Goal: Obtain resource: Download file/media

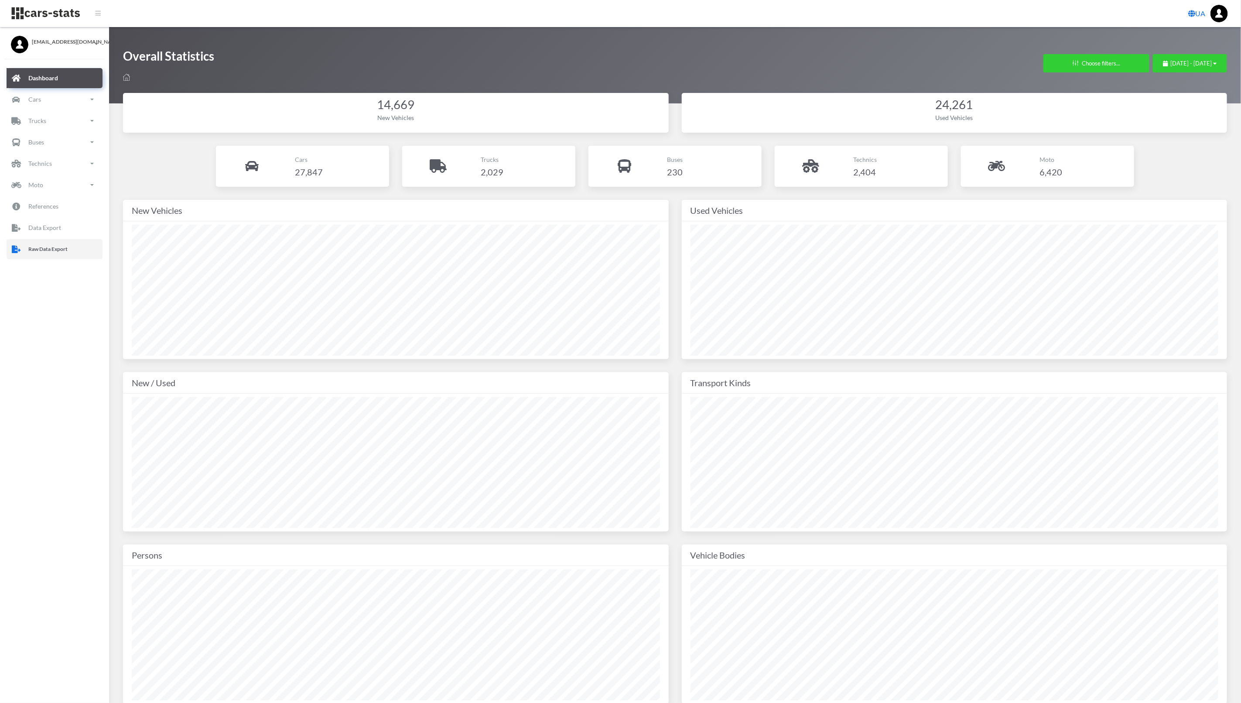
click at [67, 256] on link "Raw Data Export" at bounding box center [55, 249] width 96 height 20
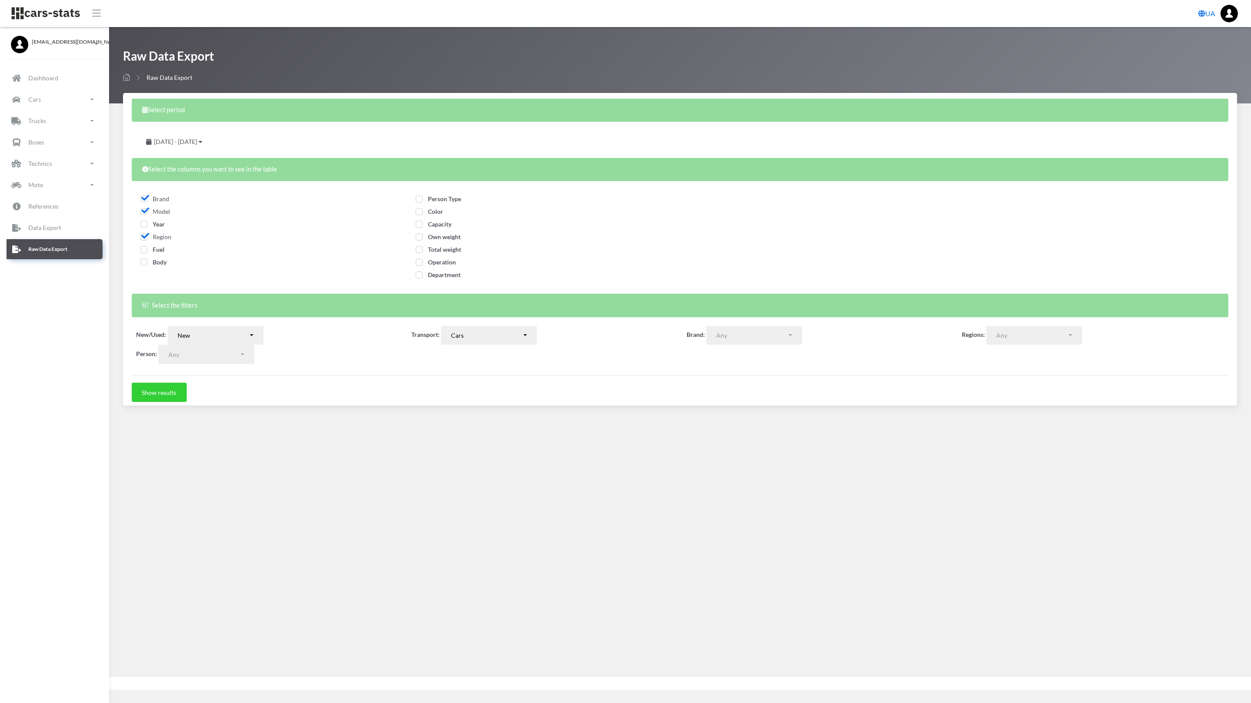
select select
click at [213, 139] on div "[DATE] - [DATE]" at bounding box center [174, 141] width 77 height 19
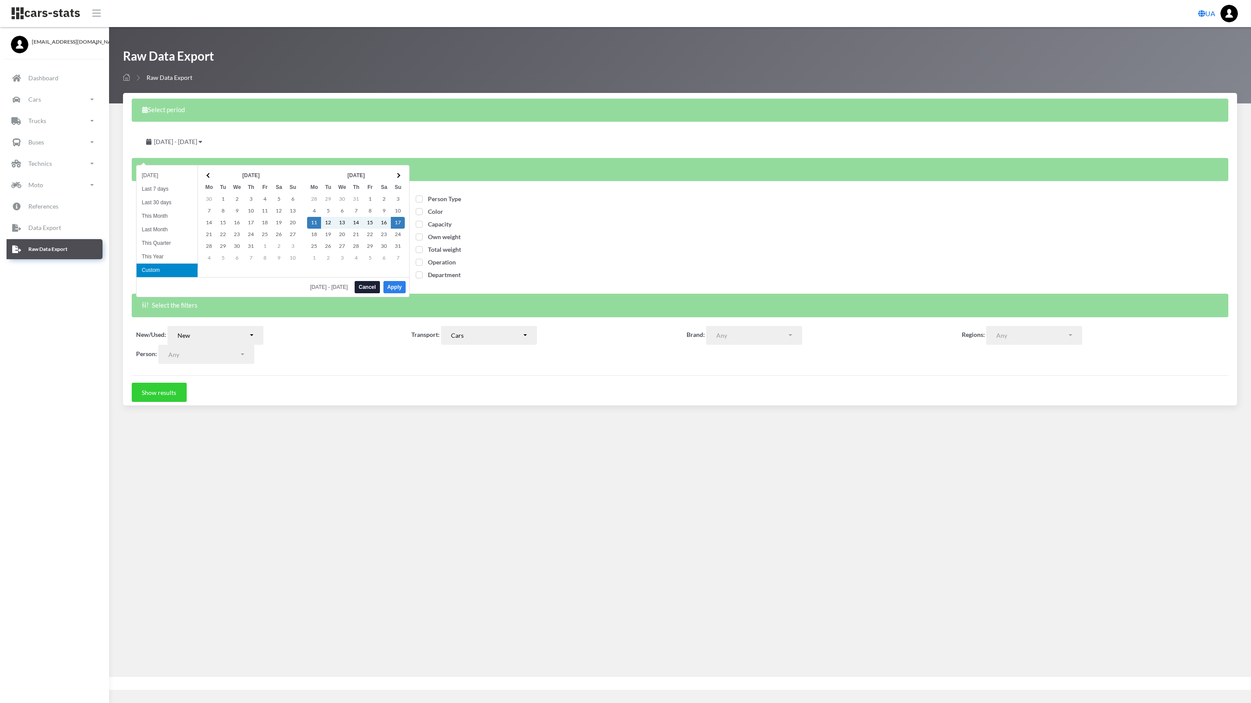
click at [396, 286] on button "Apply" at bounding box center [394, 287] width 22 height 12
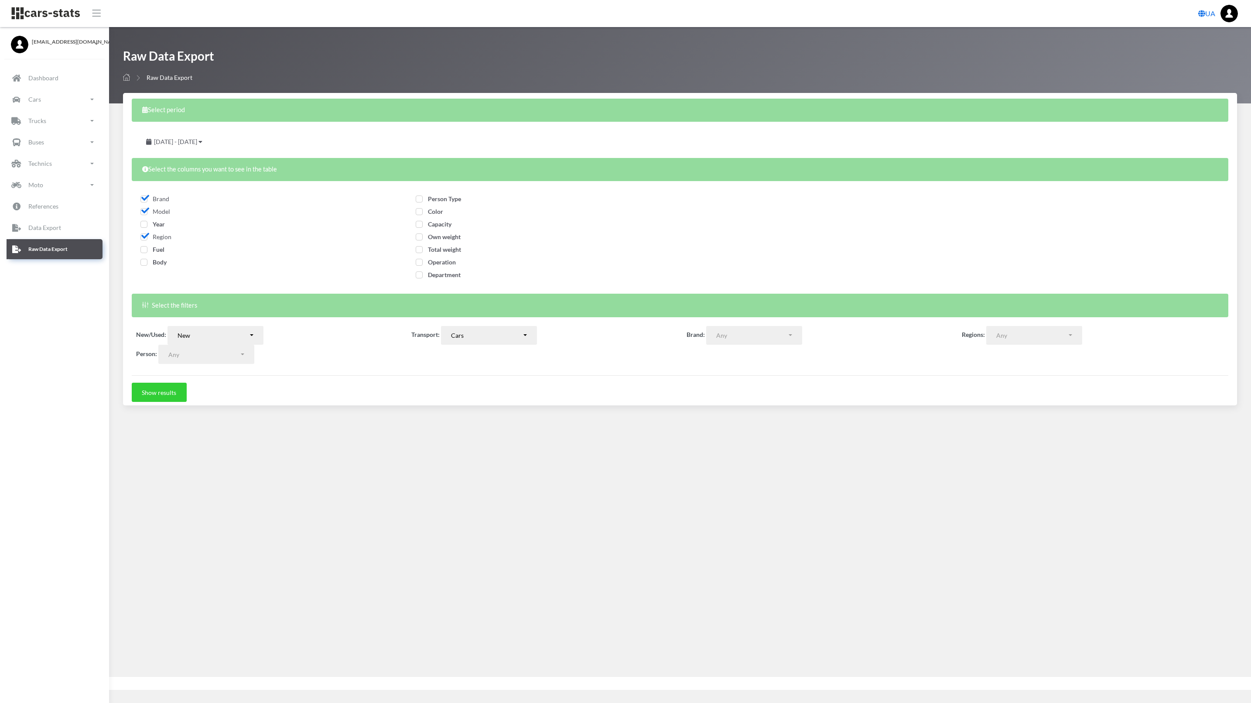
click at [146, 252] on span "Fuel" at bounding box center [152, 249] width 24 height 7
checkbox input "true"
click at [146, 258] on label "Body" at bounding box center [153, 261] width 26 height 9
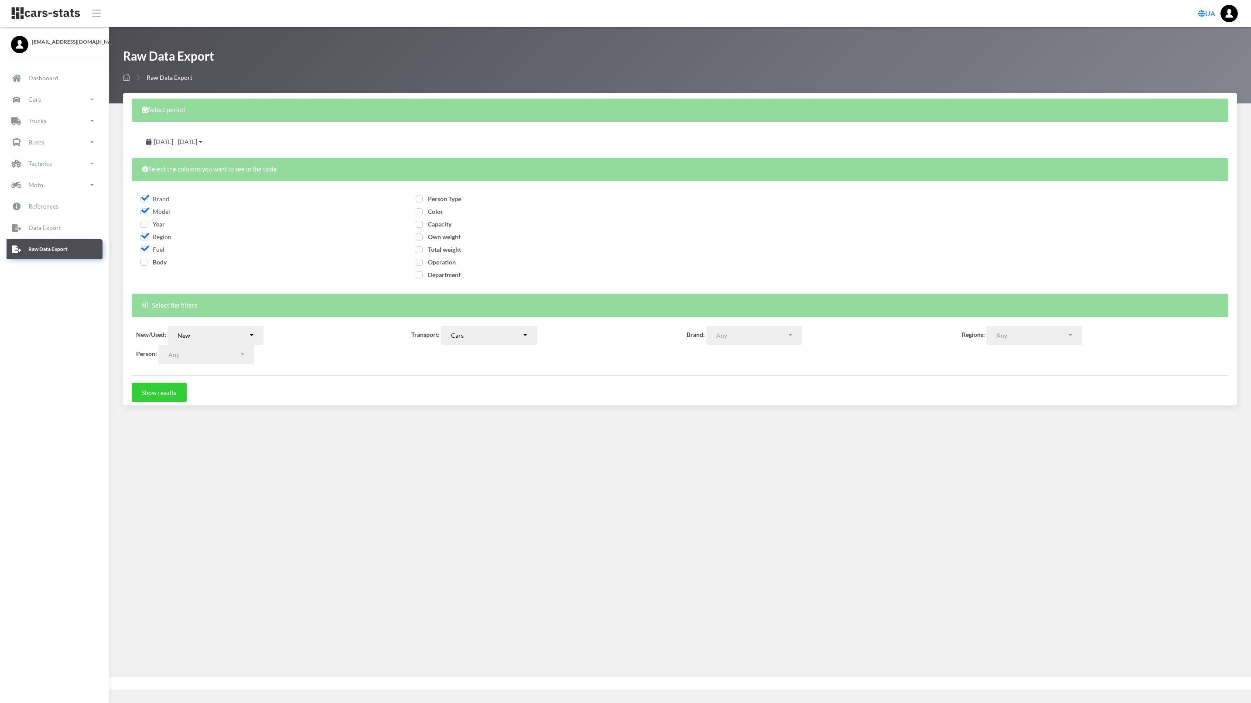
checkbox input "true"
click at [416, 204] on div "Person Type" at bounding box center [542, 200] width 253 height 13
drag, startPoint x: 416, startPoint y: 204, endPoint x: 416, endPoint y: 212, distance: 8.3
click at [416, 212] on span "Color" at bounding box center [429, 211] width 27 height 7
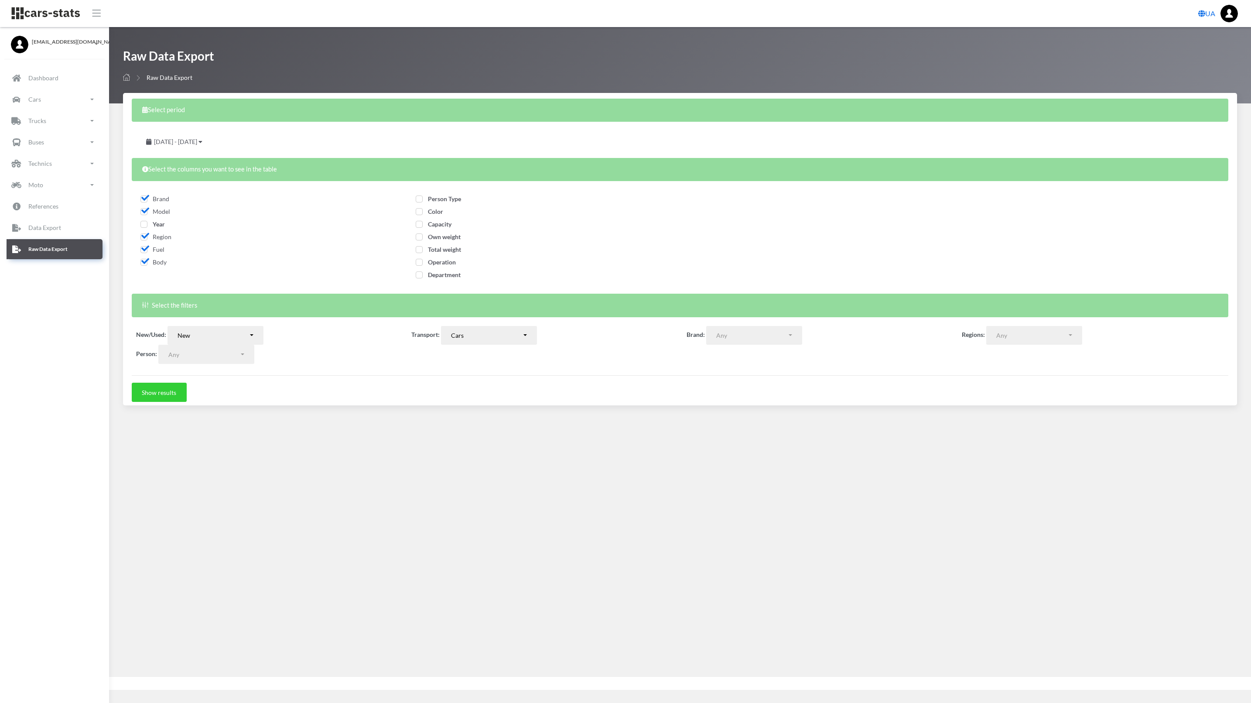
checkbox input "true"
click at [419, 200] on span "Person Type" at bounding box center [438, 198] width 45 height 7
checkbox input "true"
click at [164, 392] on button "Show results" at bounding box center [159, 391] width 55 height 19
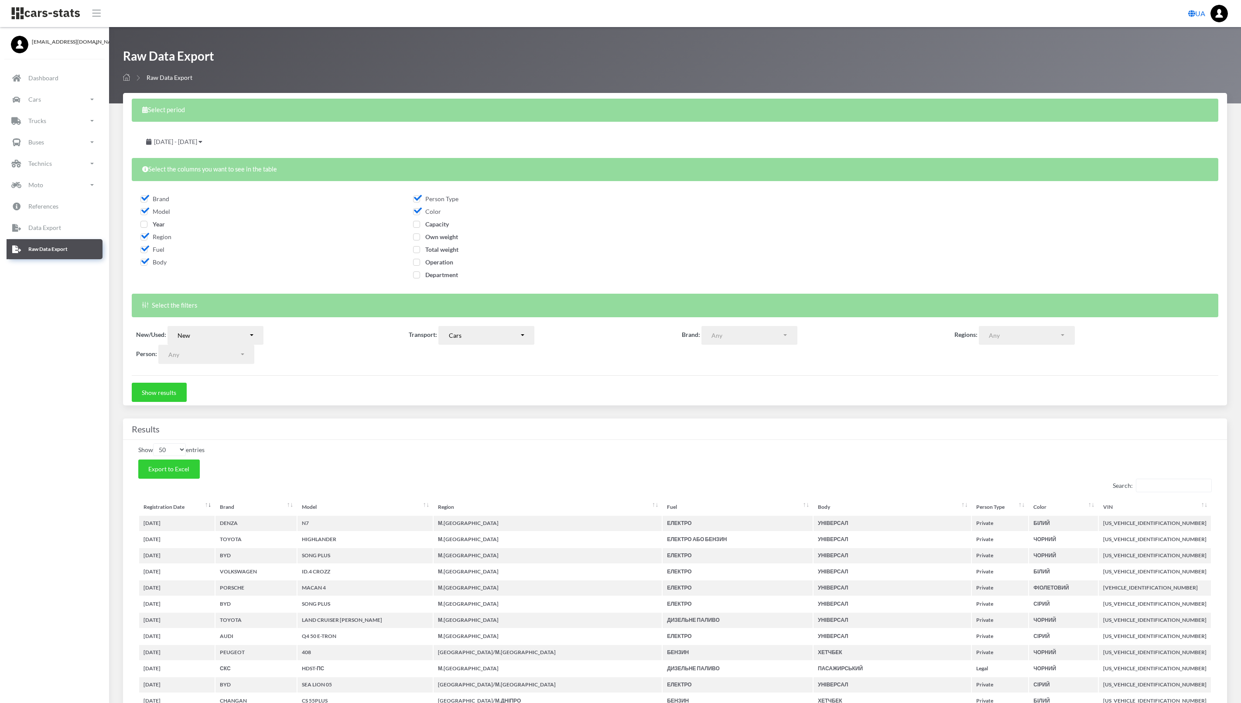
select select
select select "50"
click at [181, 466] on span "Export to Excel" at bounding box center [168, 468] width 41 height 7
click at [419, 20] on div "UA" at bounding box center [675, 13] width 1119 height 17
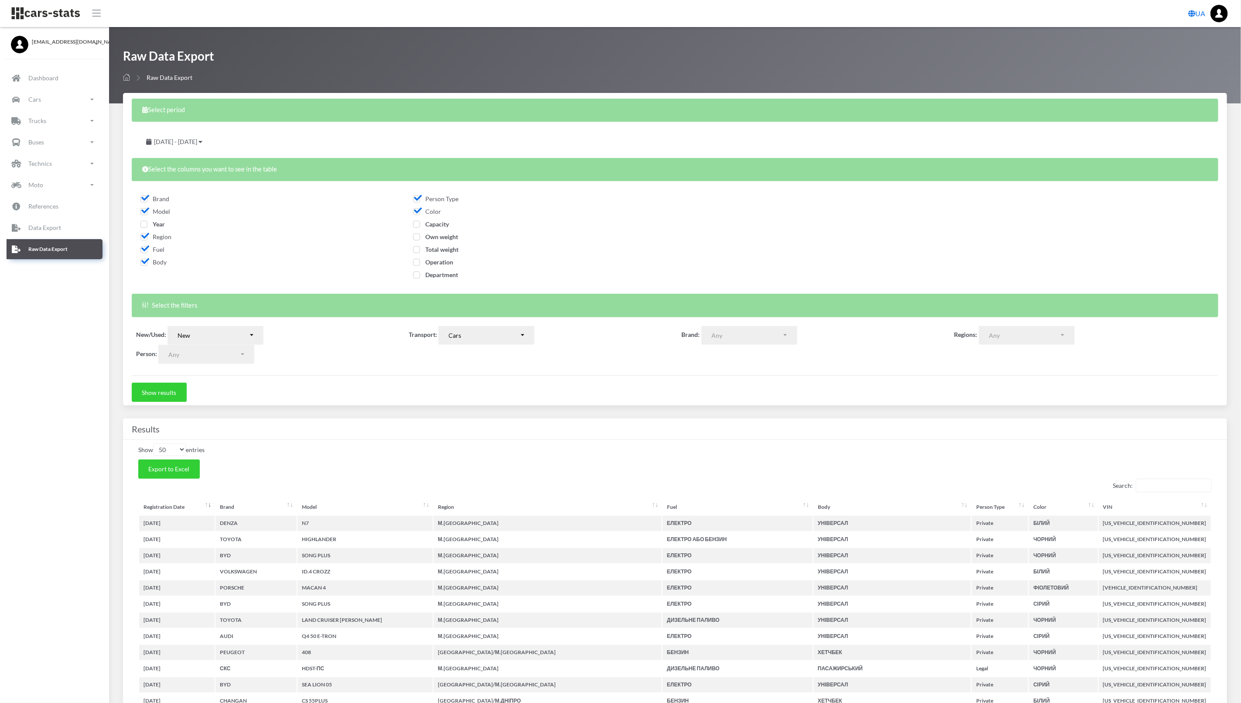
click at [413, 262] on span "Operation" at bounding box center [433, 261] width 40 height 7
checkbox input "true"
click at [258, 330] on button "New" at bounding box center [215, 335] width 96 height 19
click at [227, 364] on link "Used" at bounding box center [215, 368] width 96 height 12
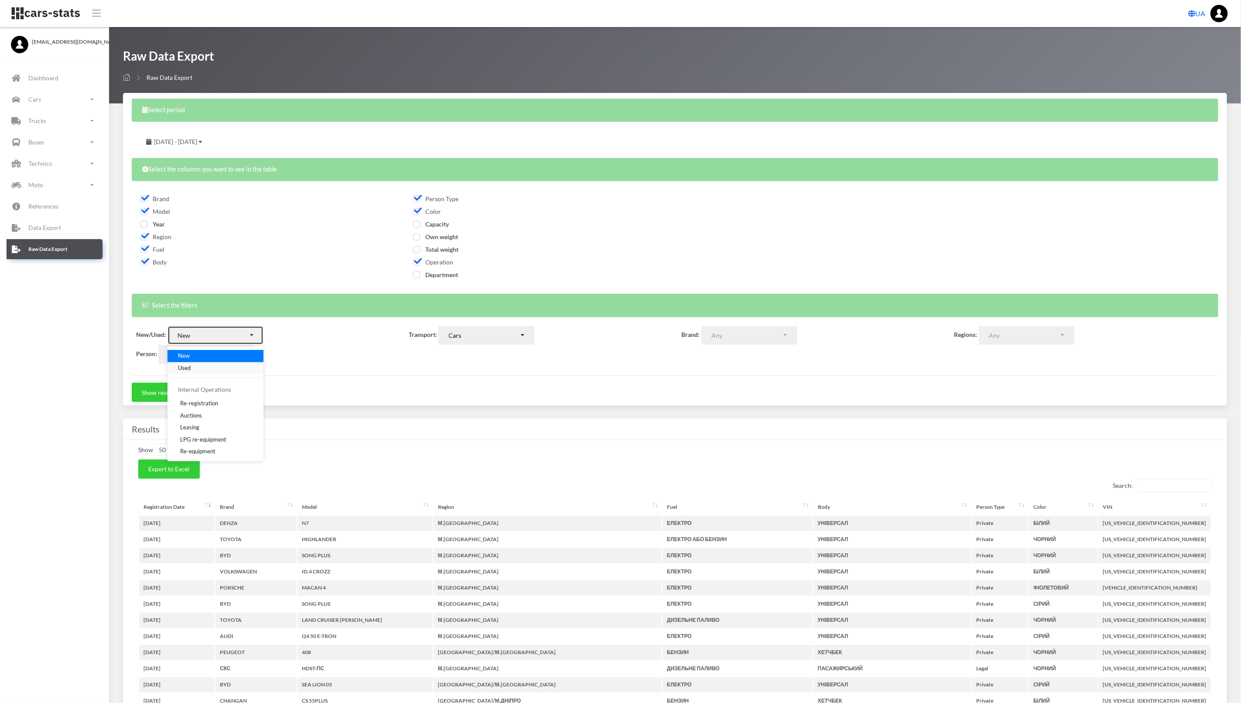
select select "used-import"
click at [142, 390] on button "Show results" at bounding box center [159, 391] width 55 height 19
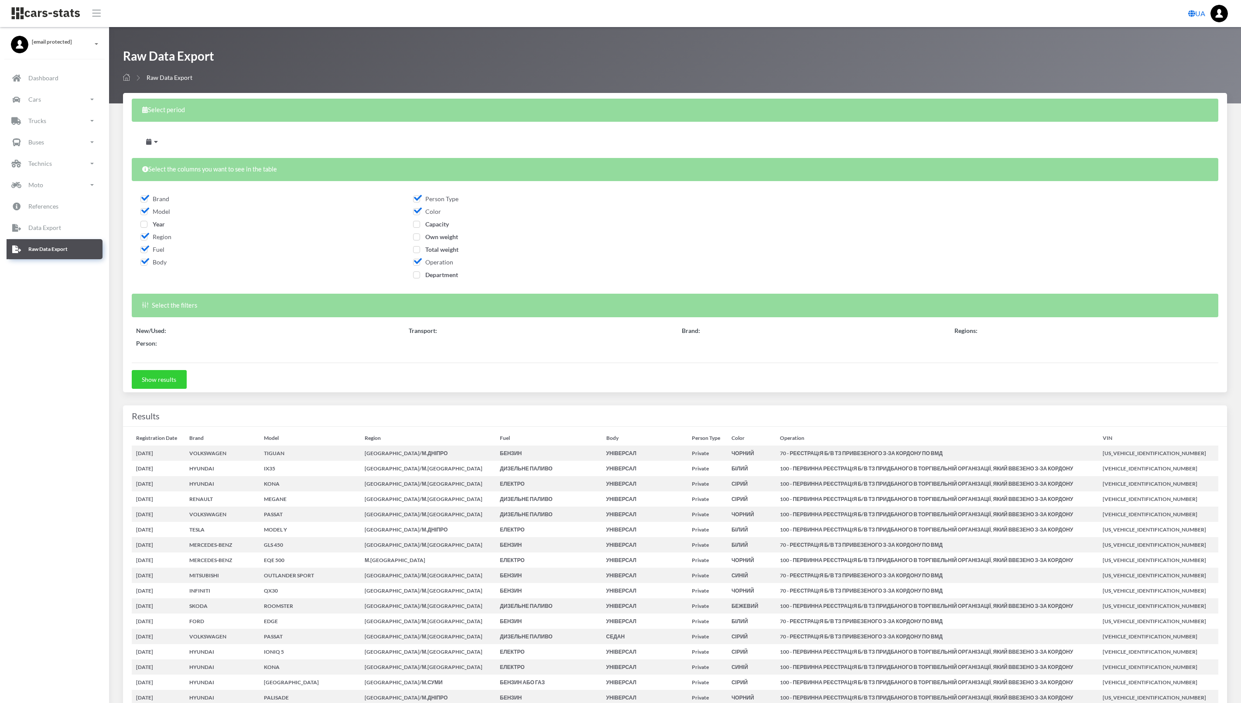
select select
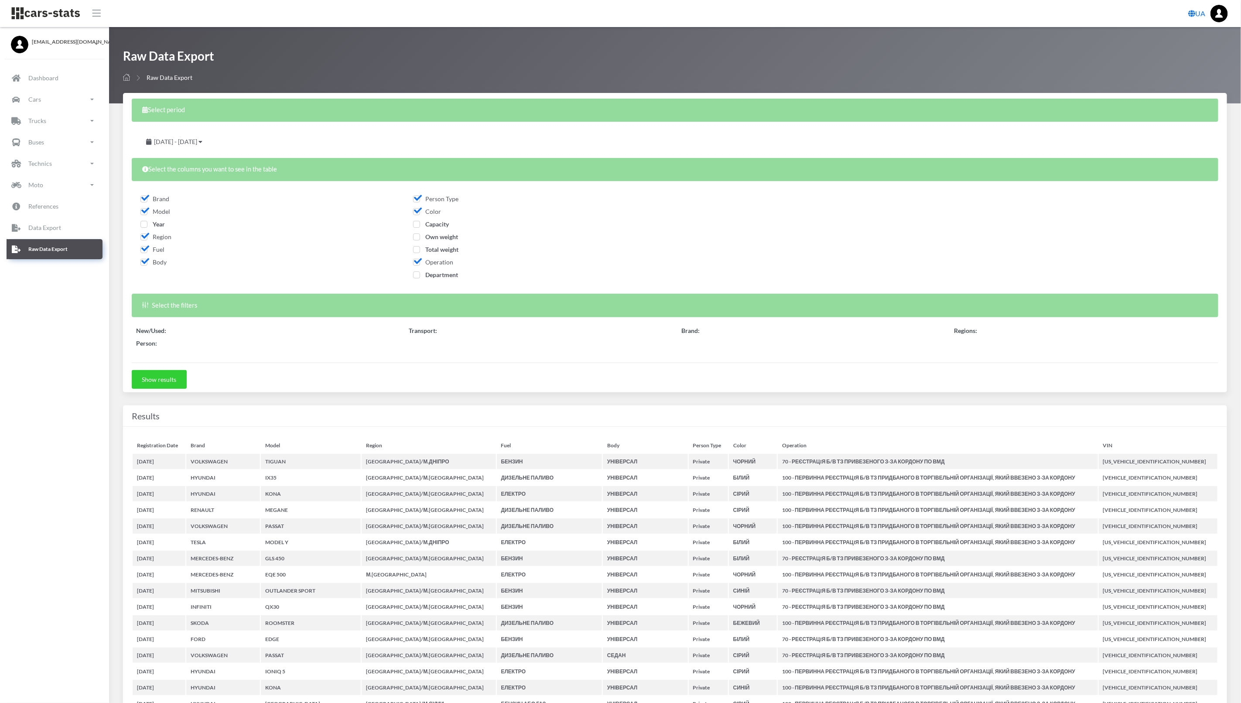
select select
select select "50"
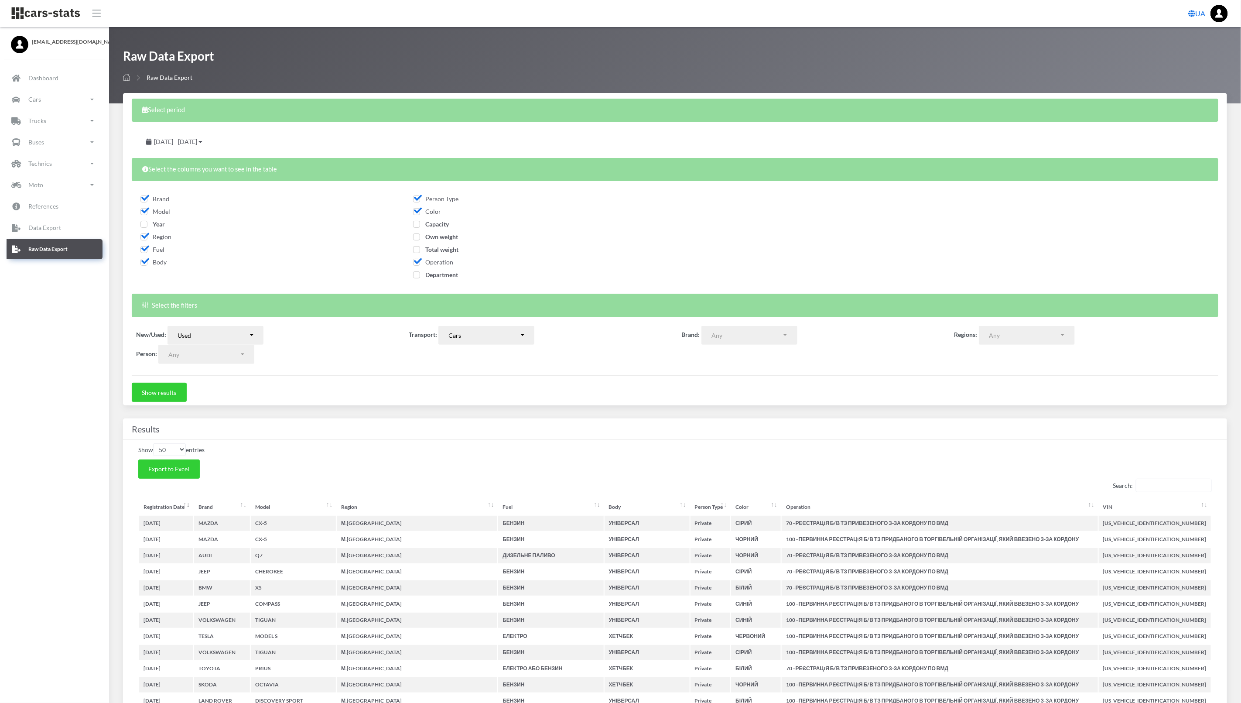
scroll to position [10, 10]
click at [177, 388] on button "Show results" at bounding box center [159, 391] width 55 height 19
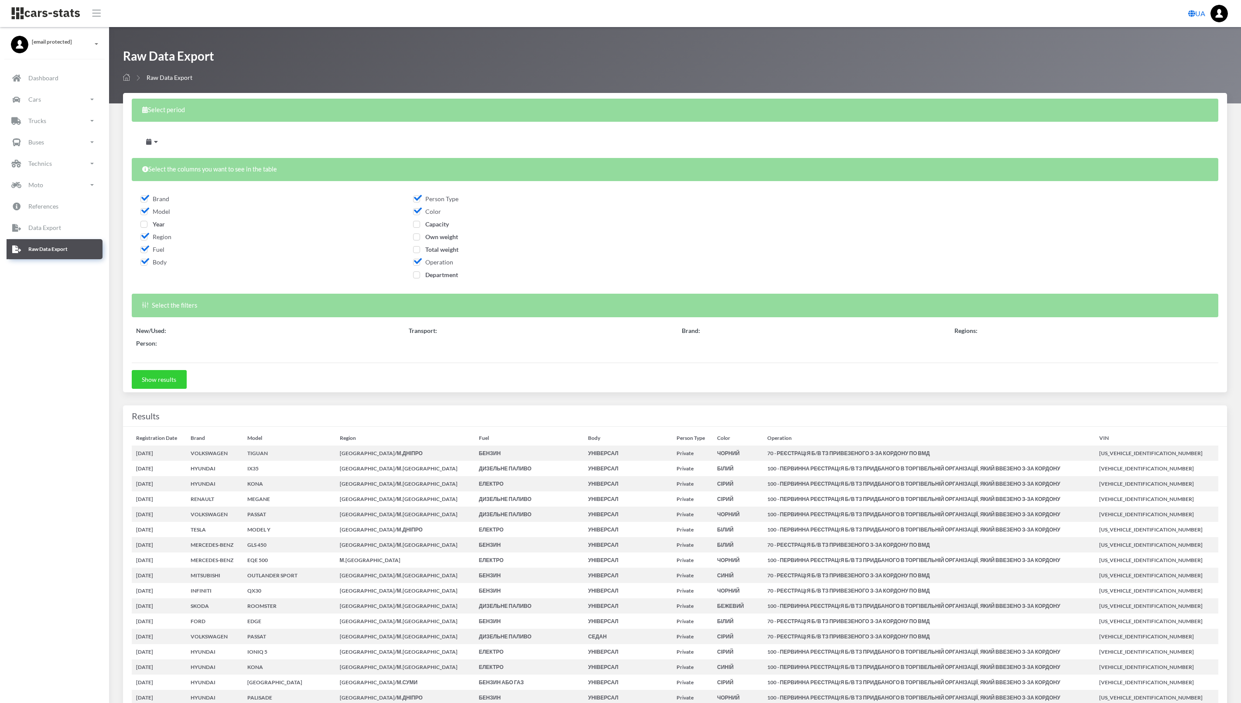
select select
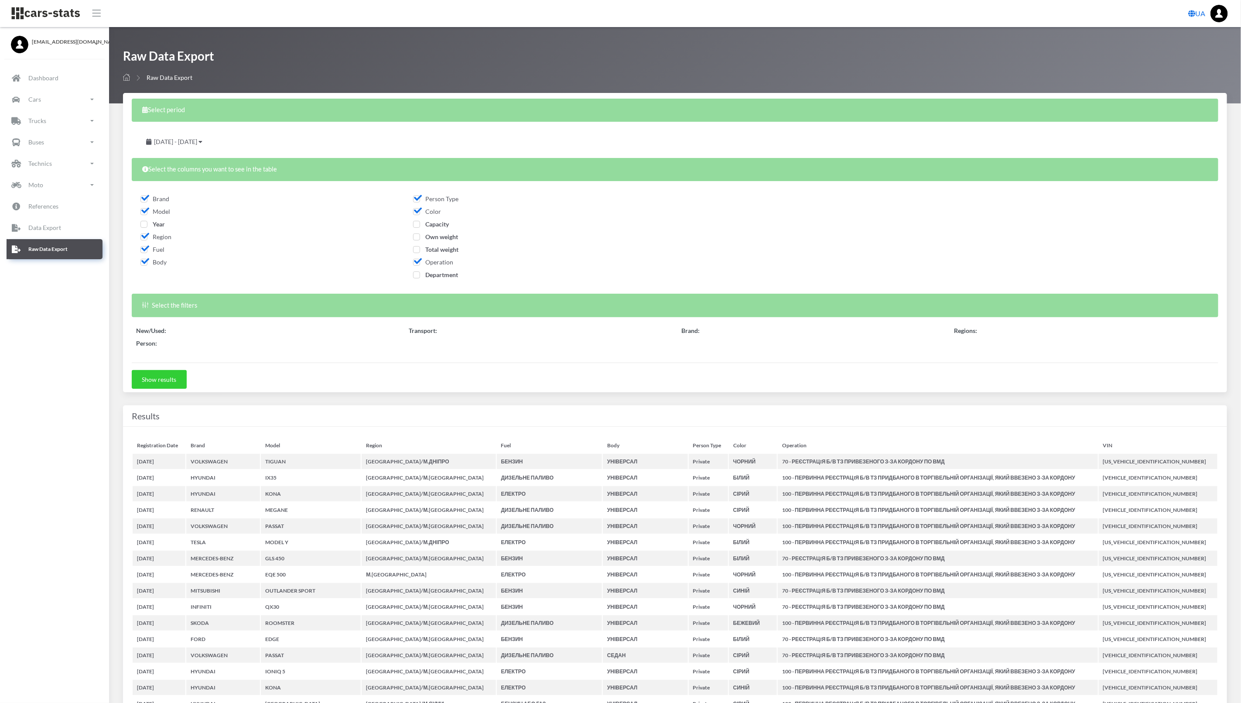
select select
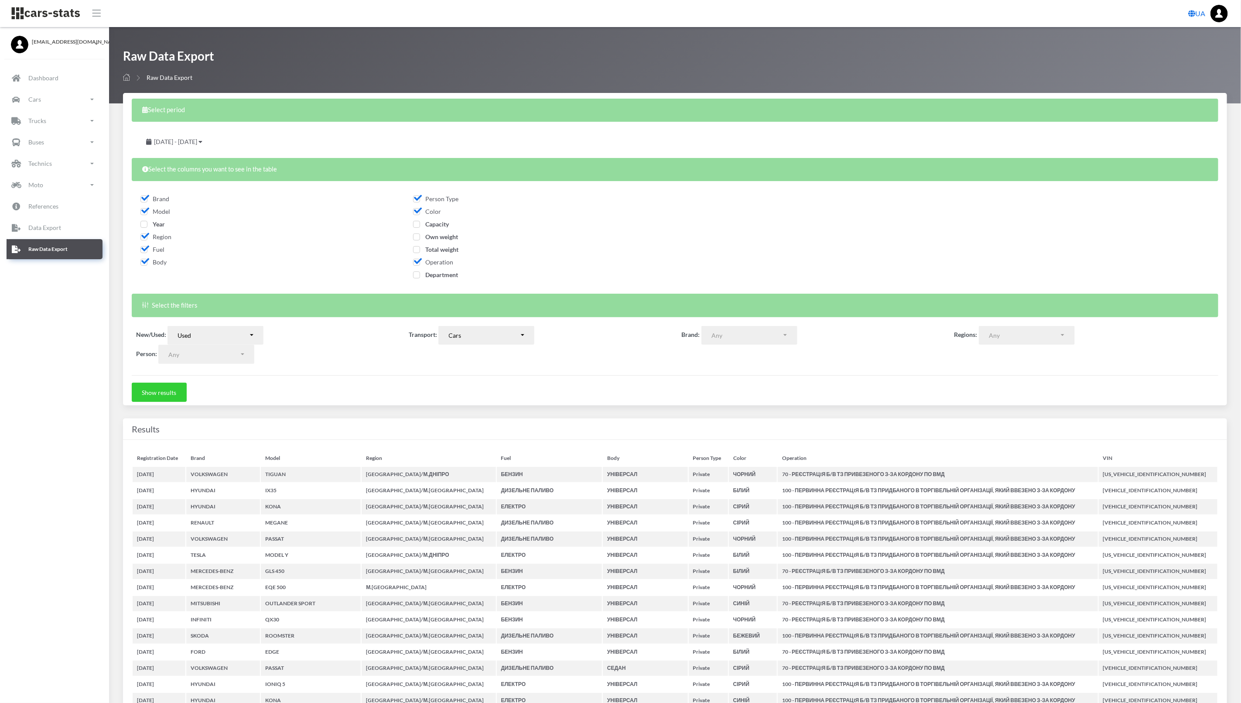
select select "50"
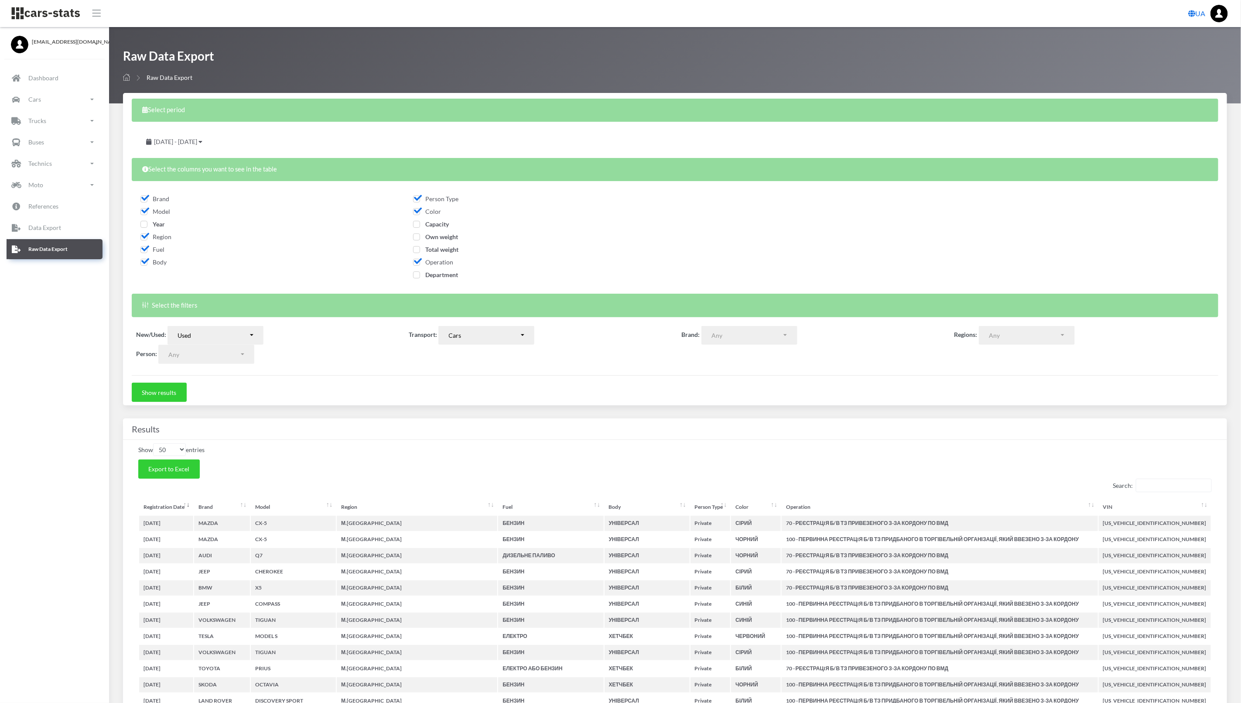
scroll to position [10, 10]
click at [188, 471] on span "Export to Excel" at bounding box center [168, 468] width 41 height 7
click at [642, 0] on nav "UA Logout" at bounding box center [675, 13] width 1132 height 27
click at [217, 329] on button "Used" at bounding box center [215, 335] width 96 height 19
click at [220, 356] on link "New" at bounding box center [215, 356] width 96 height 12
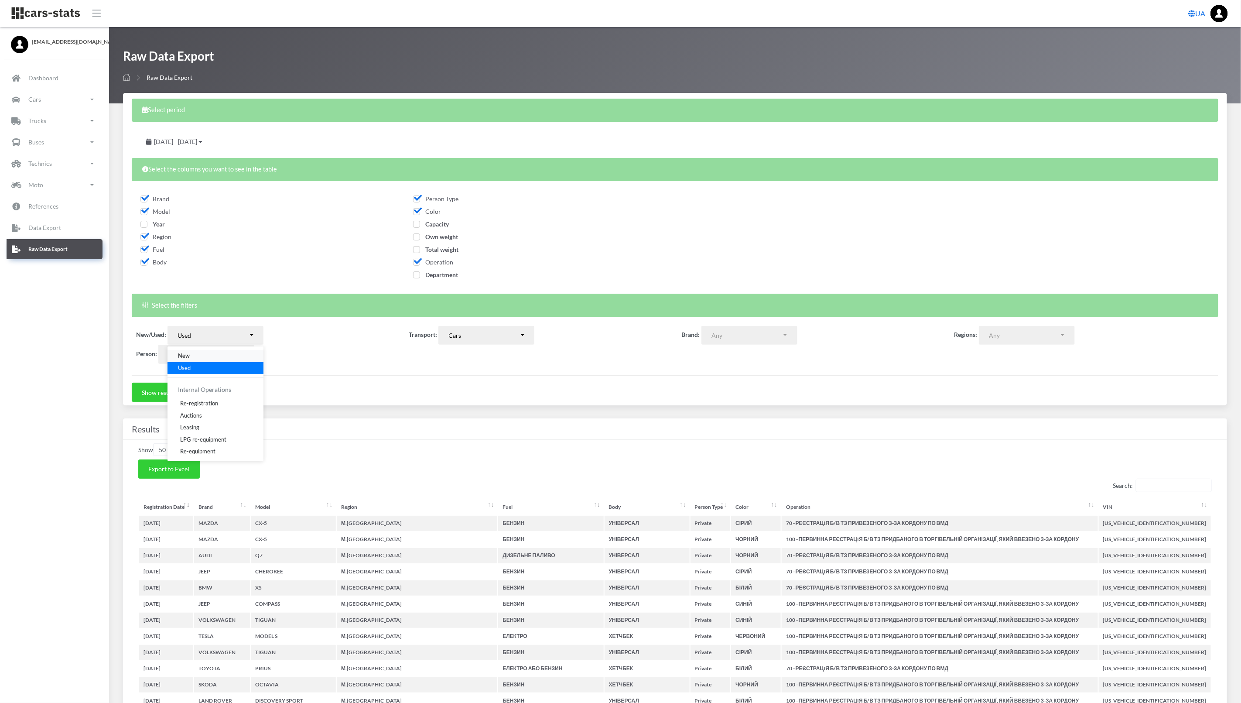
select select "new"
click at [496, 338] on div "Cars" at bounding box center [484, 335] width 71 height 9
click at [468, 403] on link "Moto" at bounding box center [486, 404] width 96 height 12
select select "moto"
click at [416, 263] on span "Operation" at bounding box center [433, 261] width 40 height 7
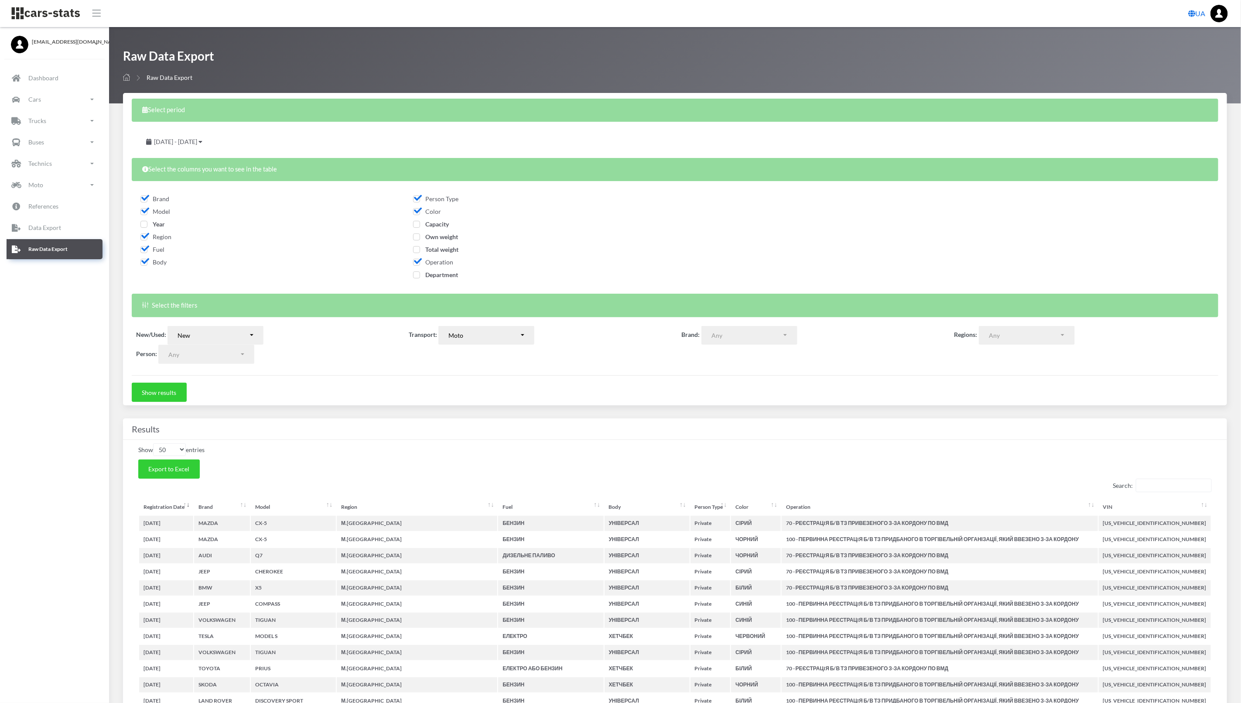
checkbox input "false"
click at [419, 212] on span "Color" at bounding box center [427, 211] width 28 height 7
checkbox input "false"
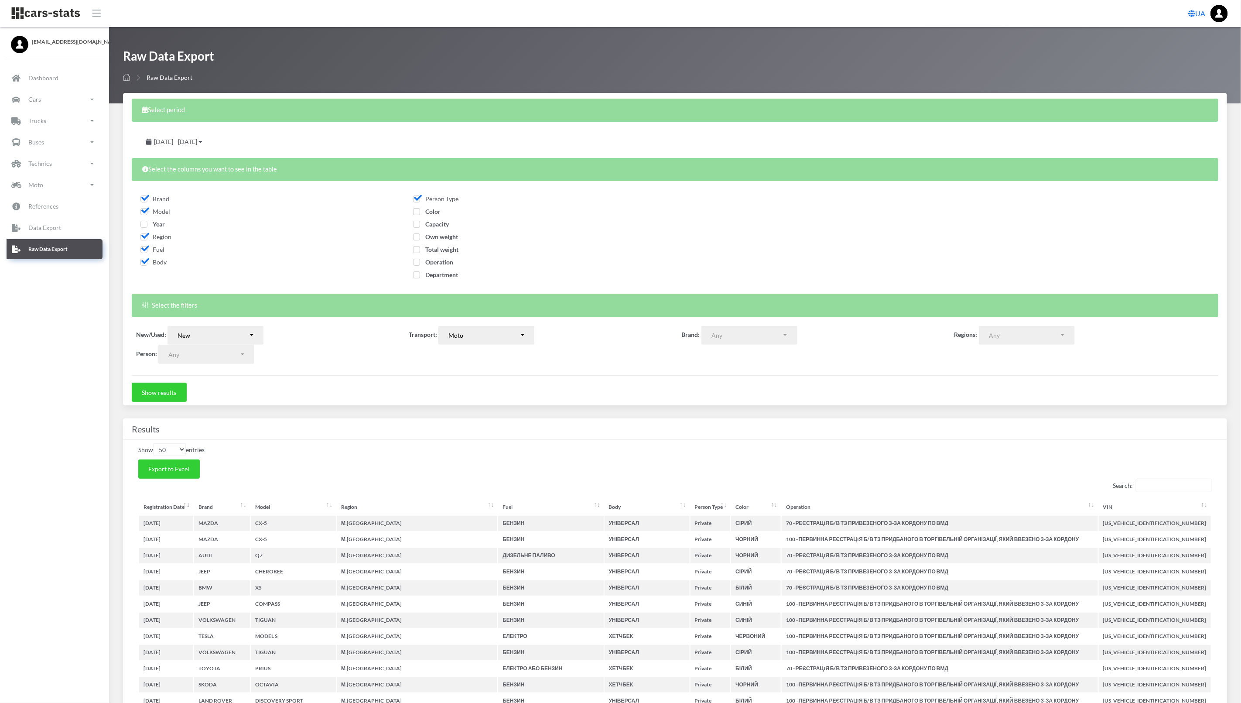
click at [417, 220] on span "Capacity" at bounding box center [431, 223] width 36 height 7
checkbox input "true"
click at [144, 246] on span "Fuel" at bounding box center [152, 249] width 24 height 7
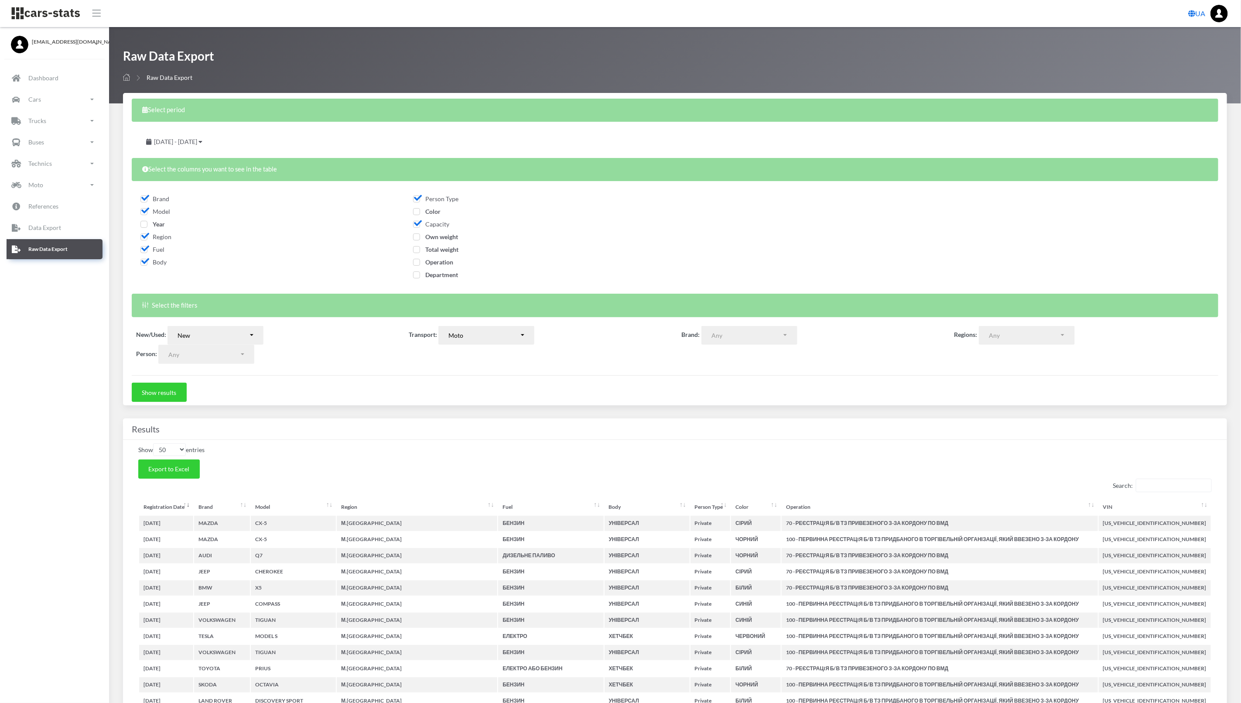
checkbox input "false"
click at [146, 258] on span "Body" at bounding box center [153, 261] width 26 height 7
checkbox input "false"
click at [156, 394] on button "Show results" at bounding box center [159, 391] width 55 height 19
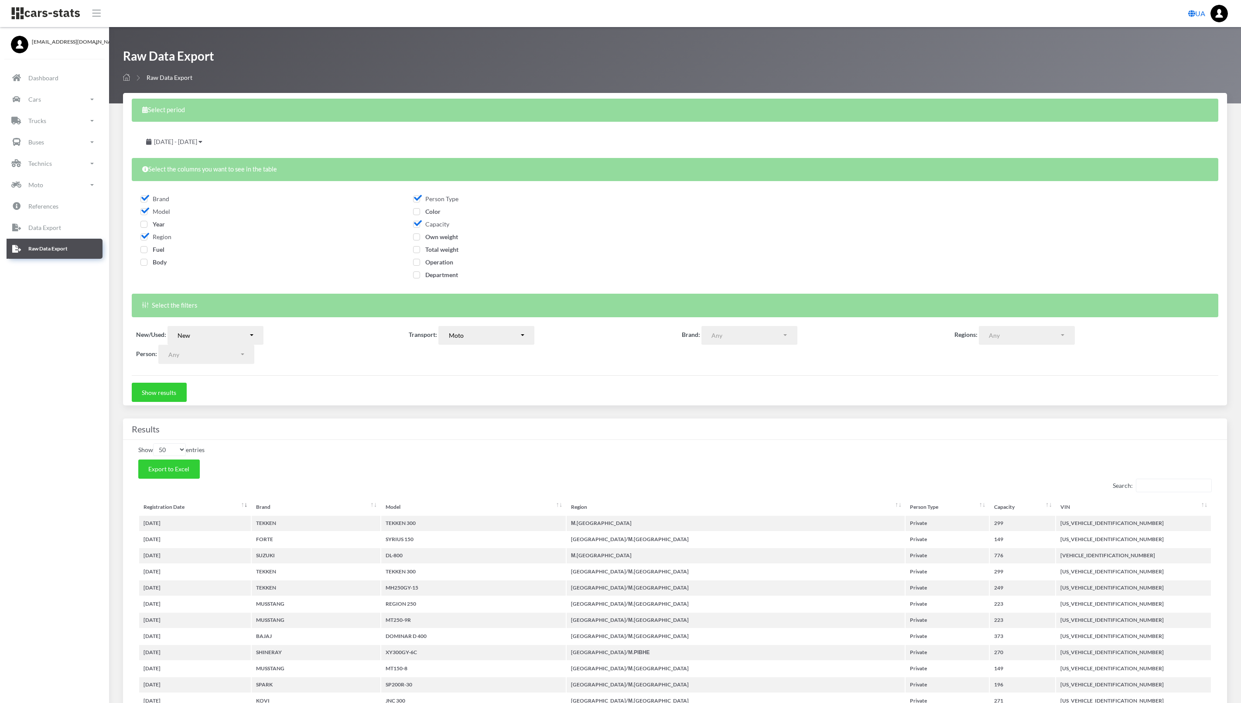
select select
select select "50"
click at [182, 469] on span "Export to Excel" at bounding box center [168, 468] width 41 height 7
click at [613, 57] on div "Raw Data Export Raw Data Export" at bounding box center [675, 65] width 1104 height 34
